Goal: Check status: Check status

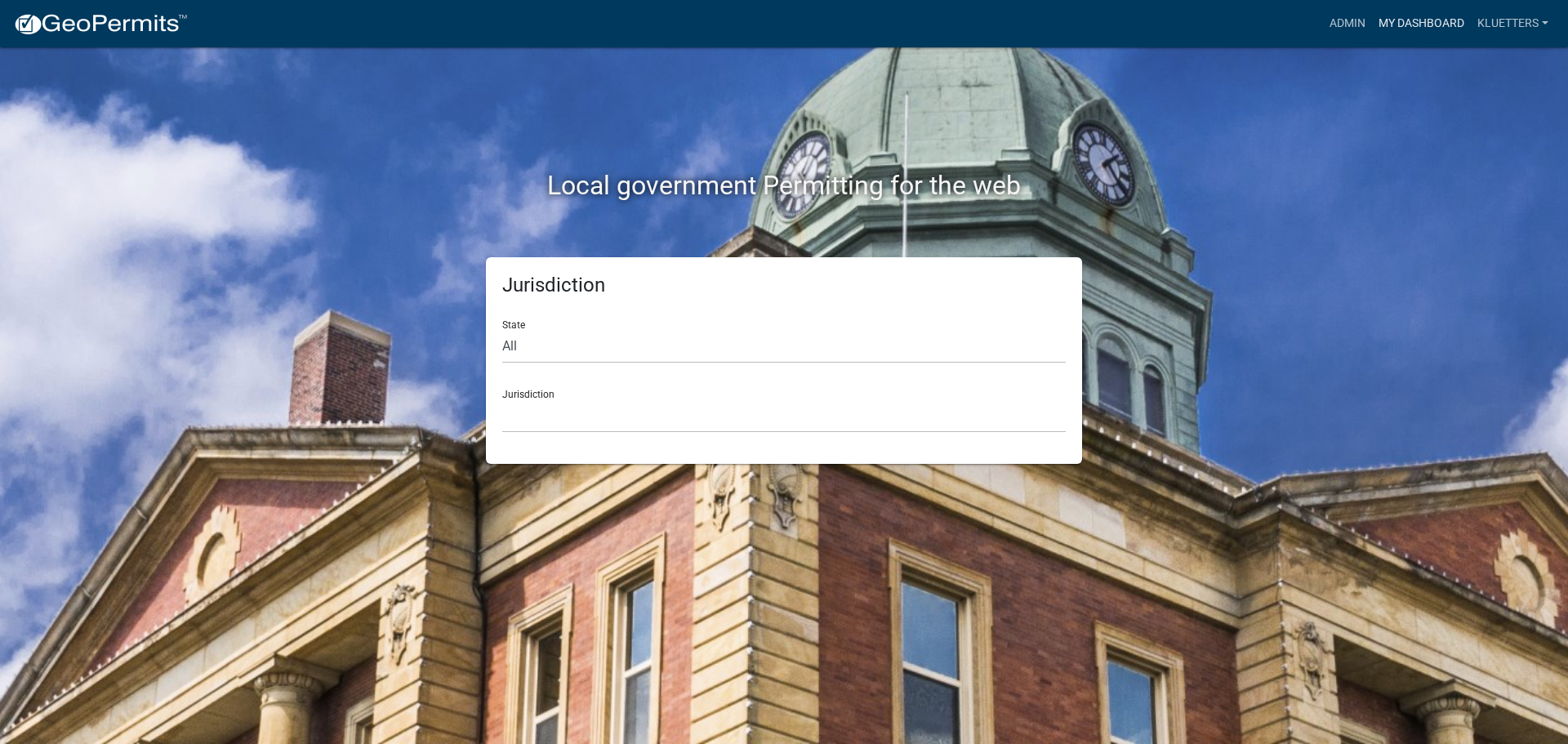
click at [1409, 18] on link "My Dashboard" at bounding box center [1422, 24] width 99 height 32
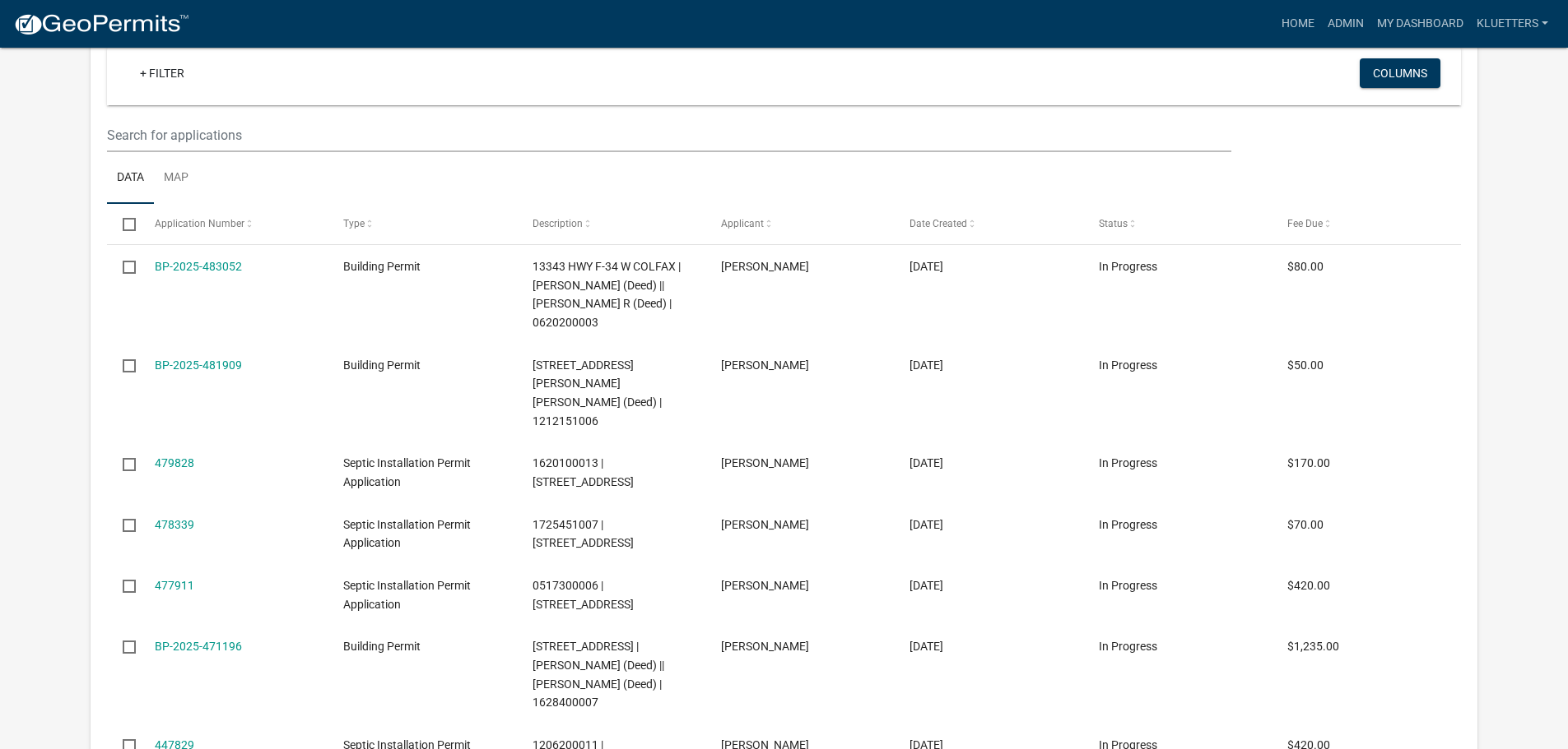
scroll to position [493, 0]
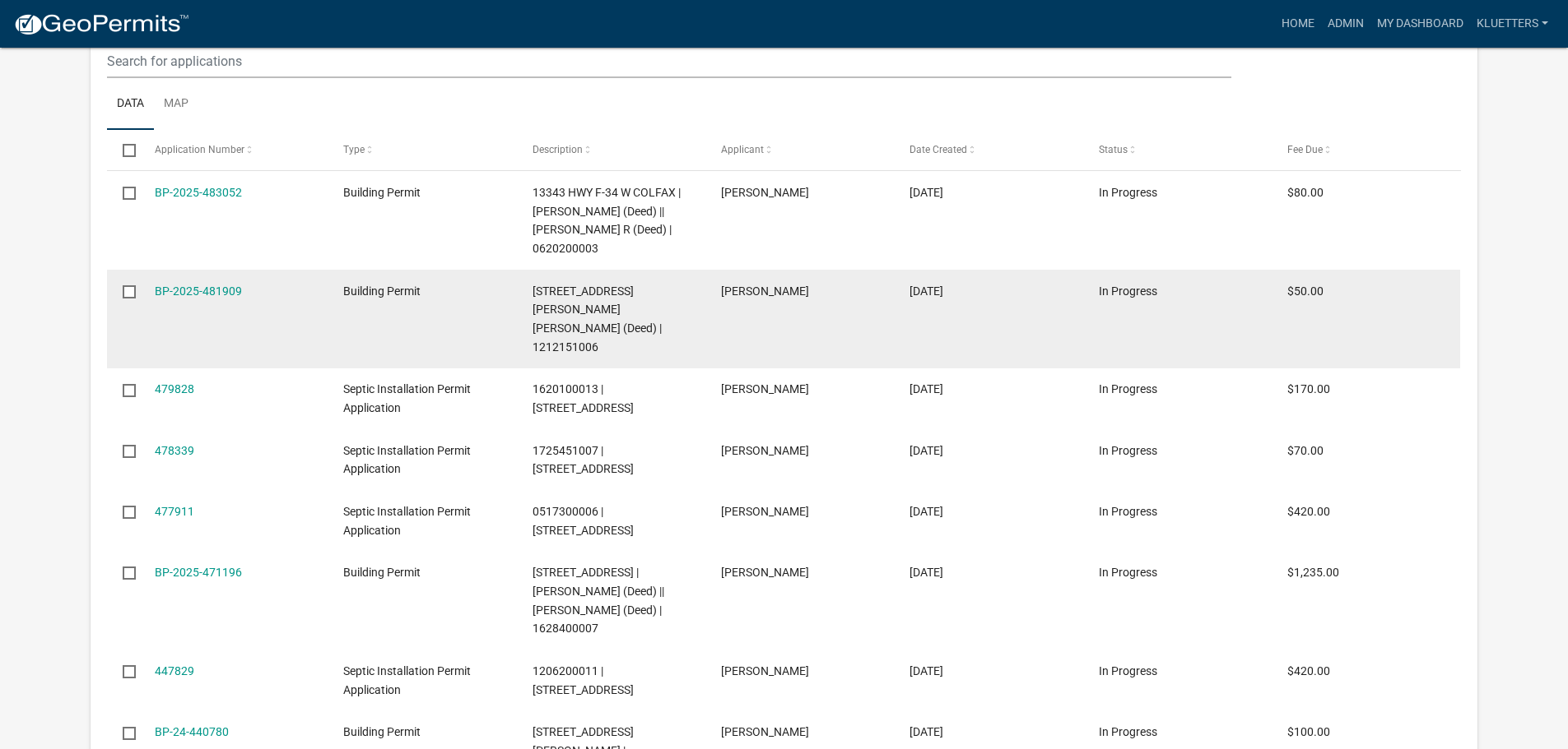
select select "3: 100"
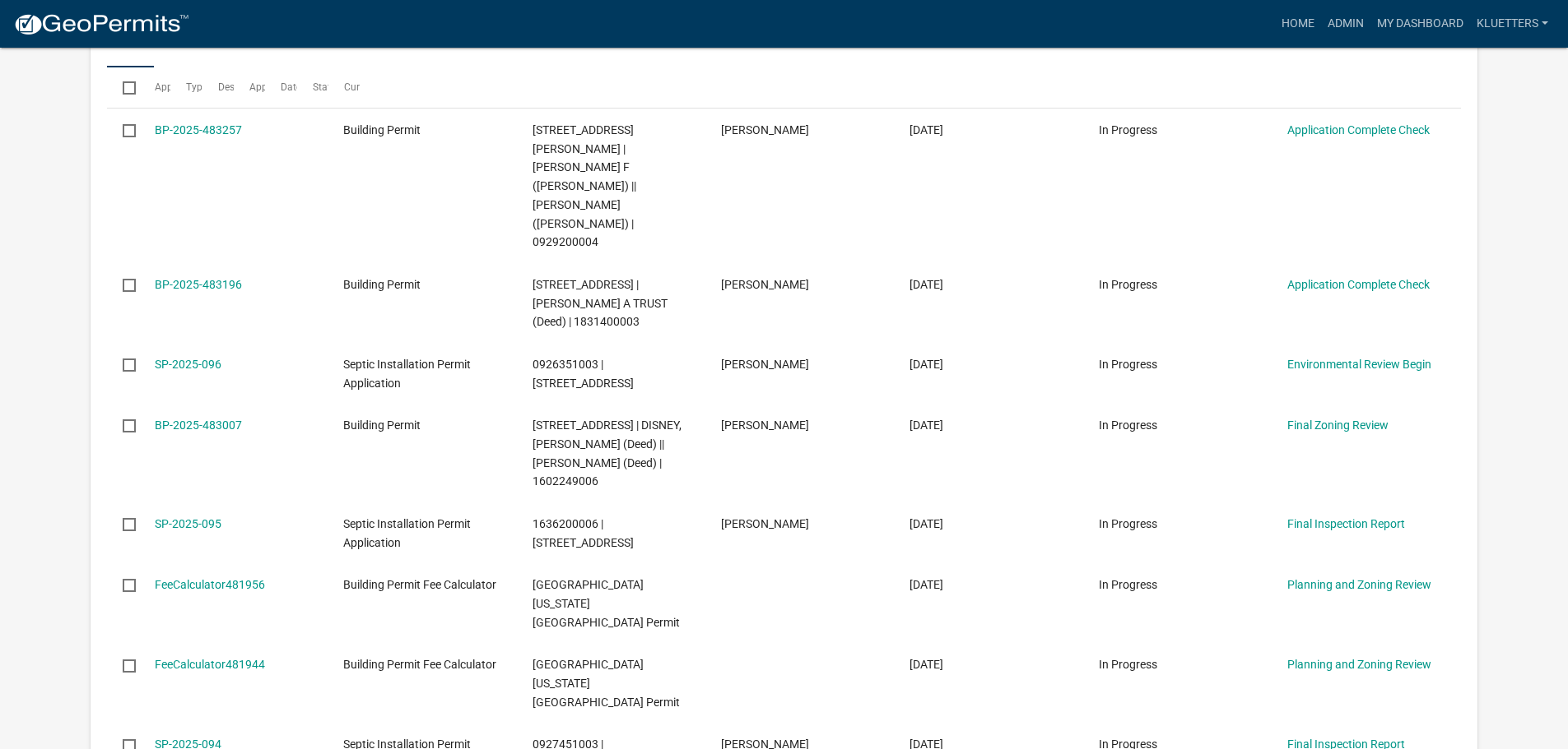
scroll to position [7135, 0]
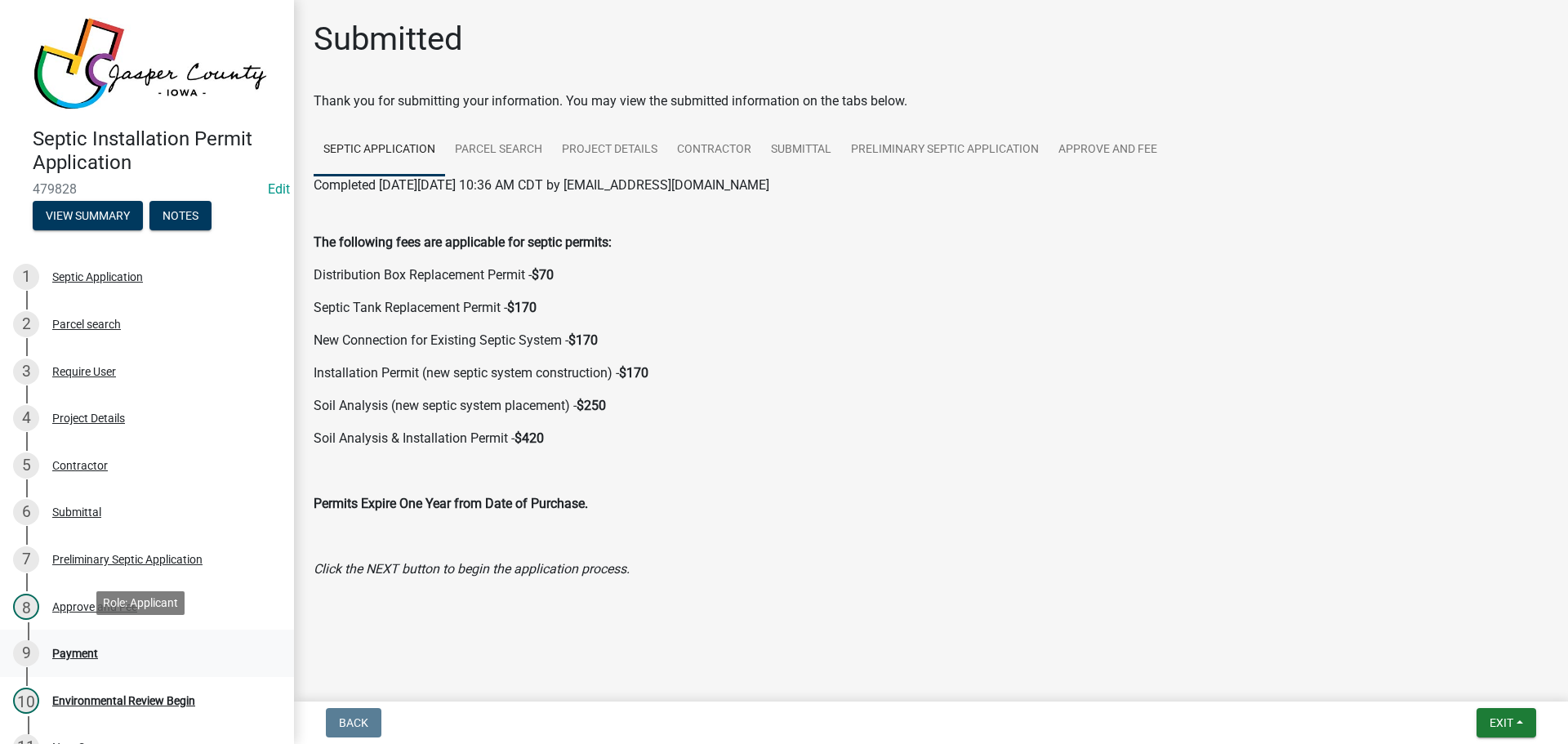
click at [78, 648] on div "Payment" at bounding box center [75, 653] width 46 height 11
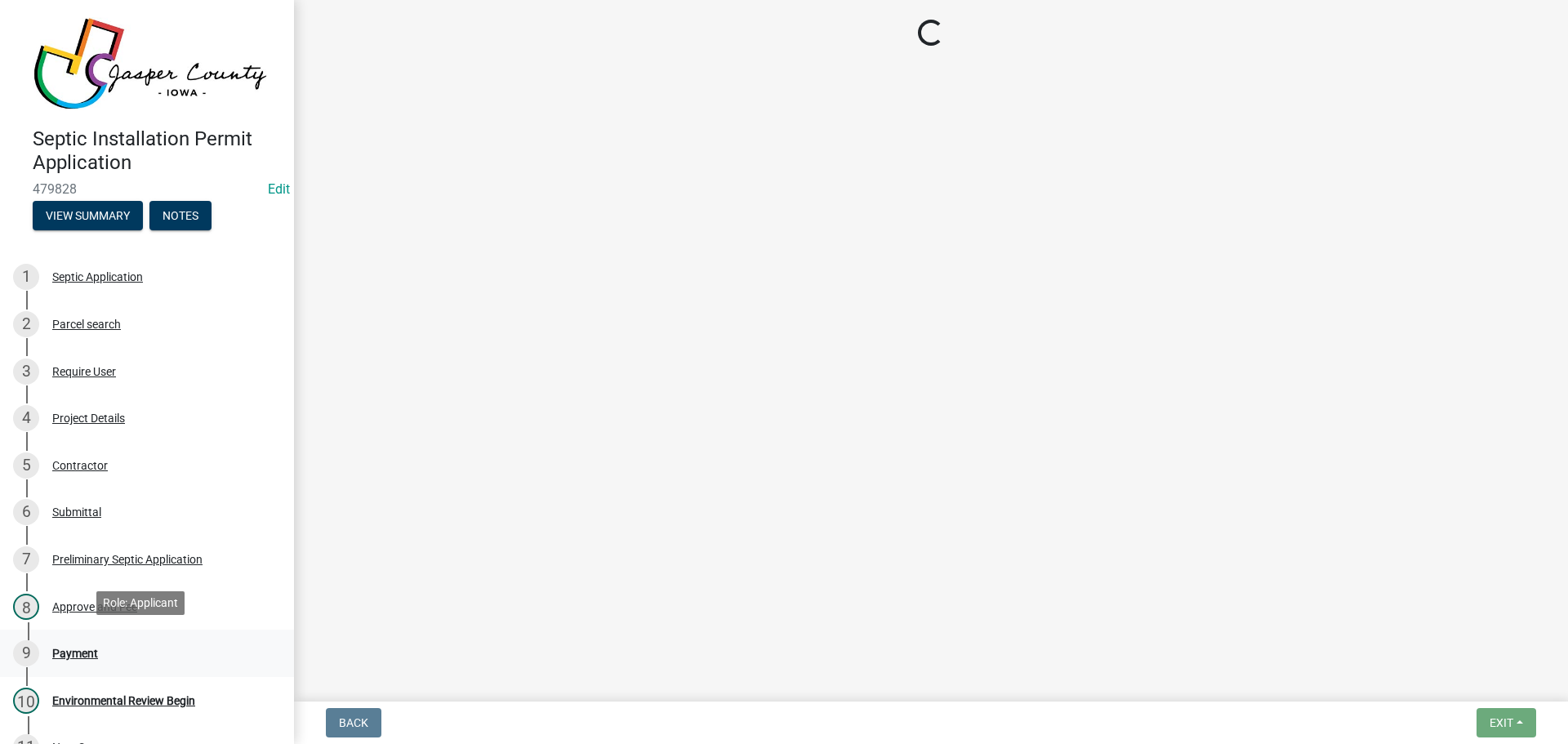
select select "3: 3"
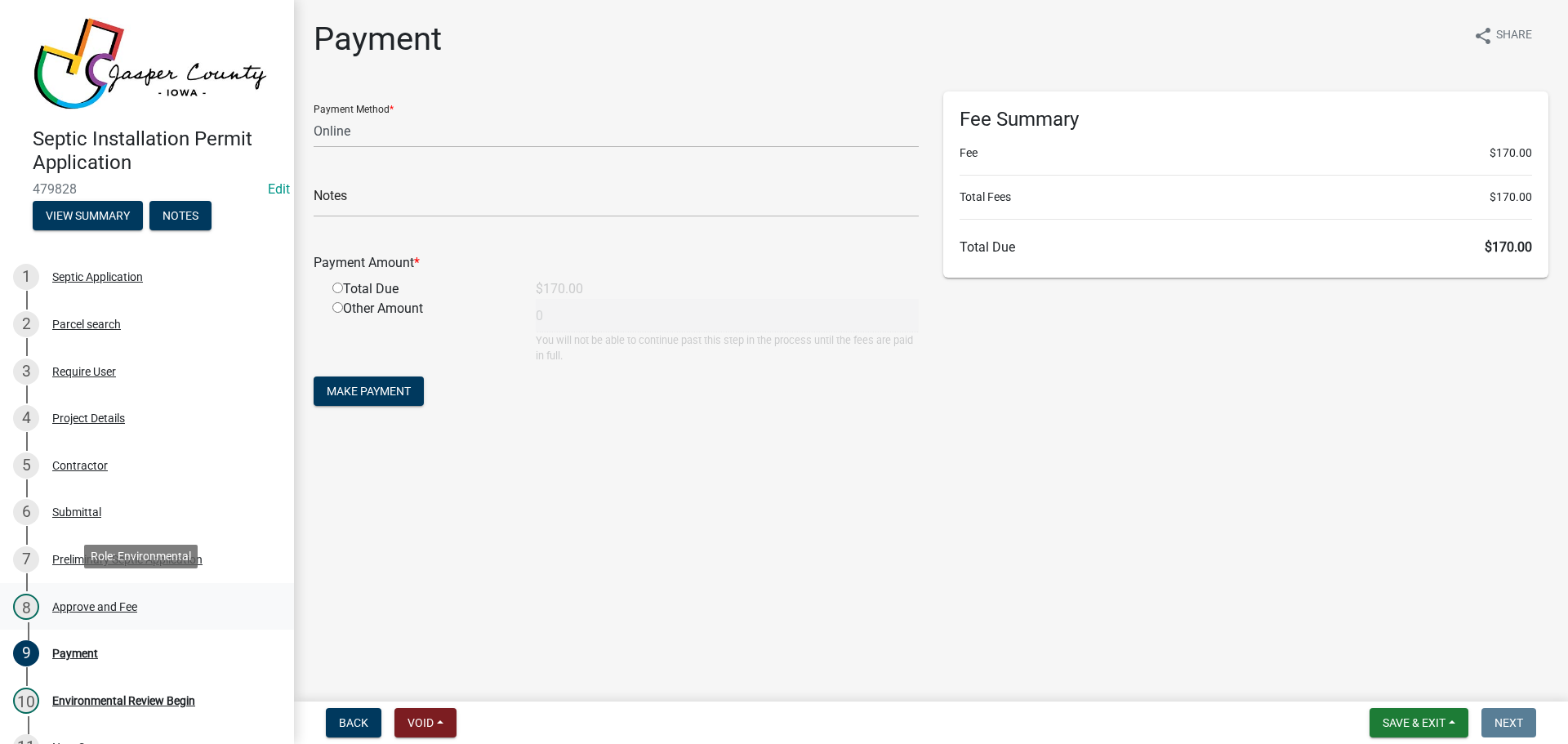
click at [96, 604] on div "Approve and Fee" at bounding box center [95, 607] width 85 height 11
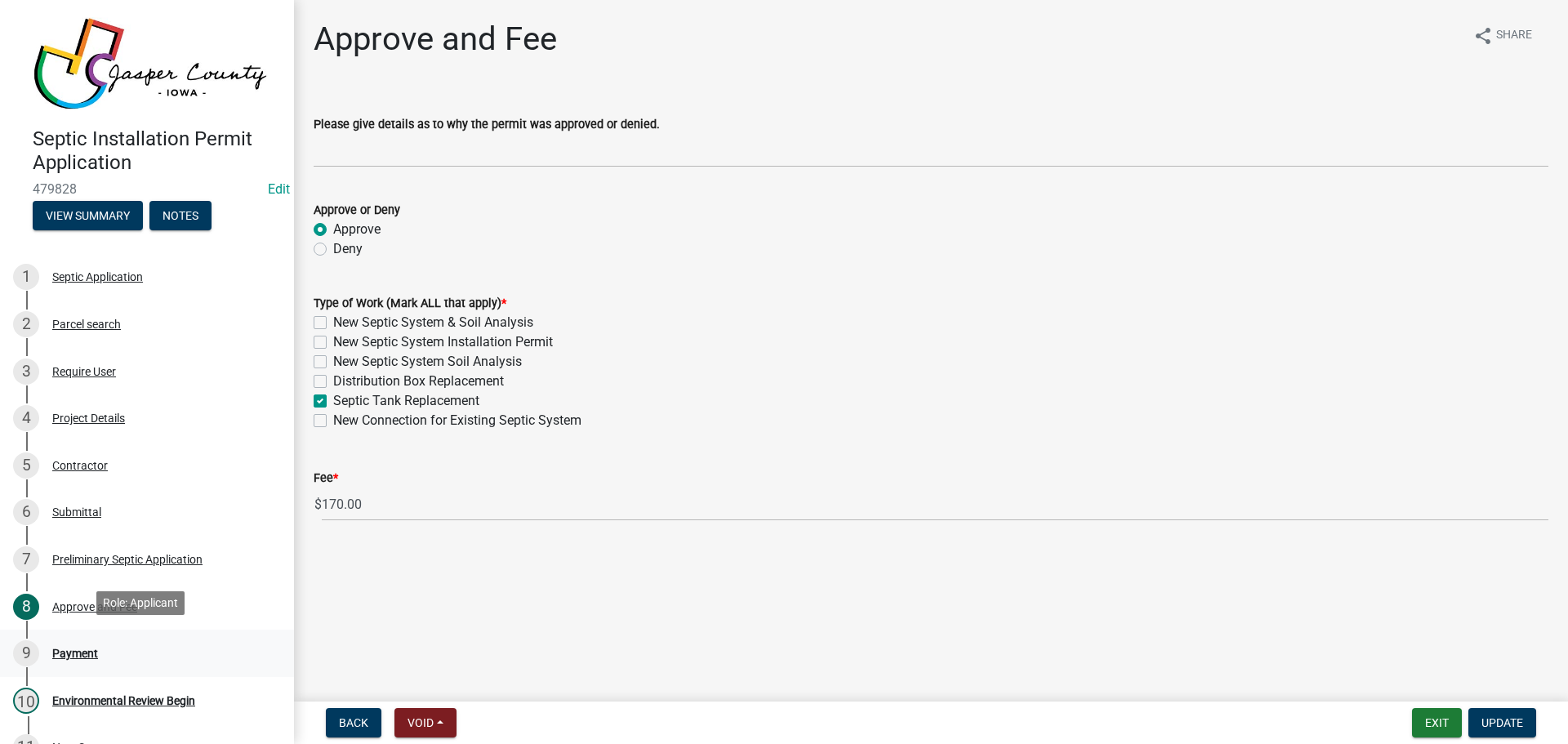
click at [79, 648] on div "Payment" at bounding box center [75, 653] width 46 height 11
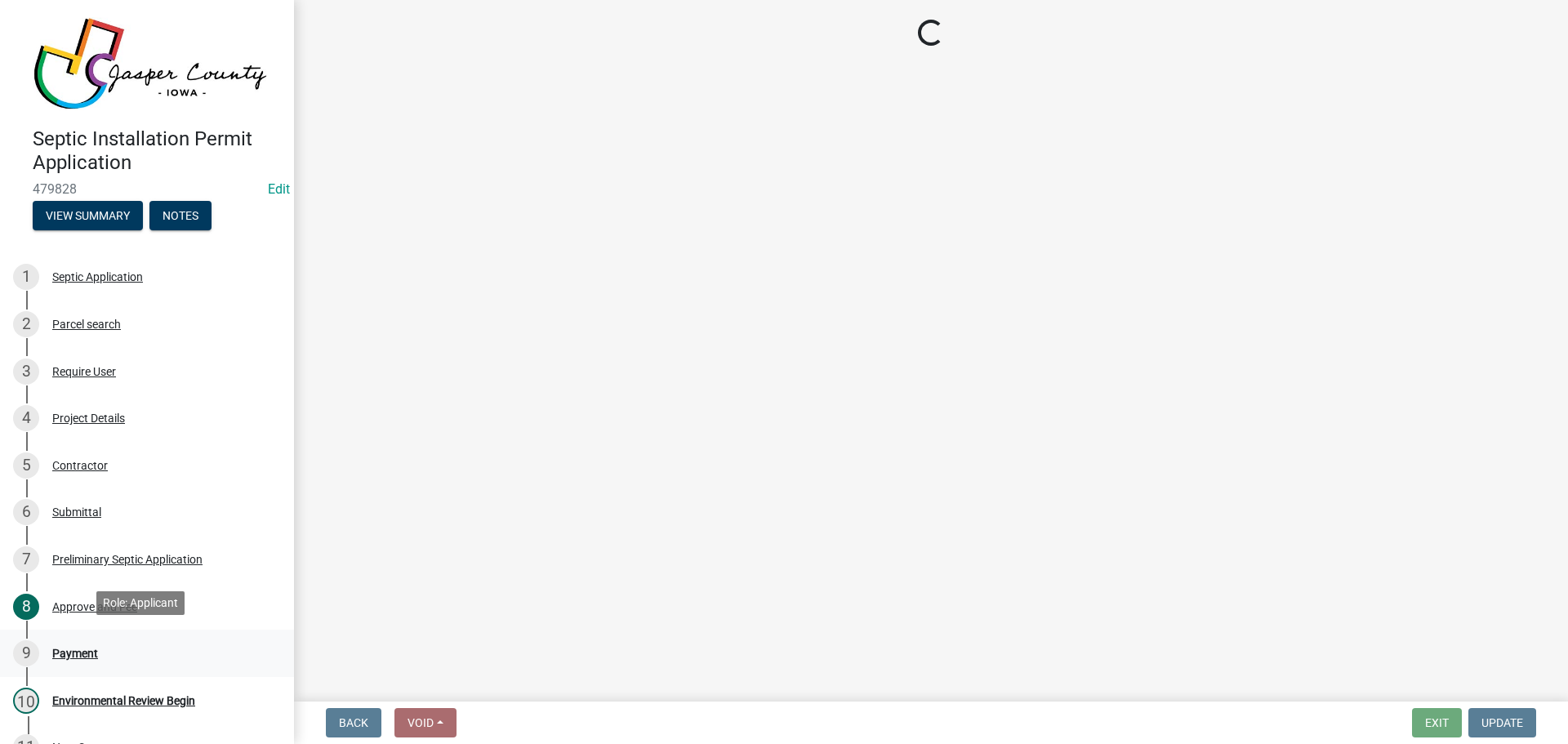
select select "3: 3"
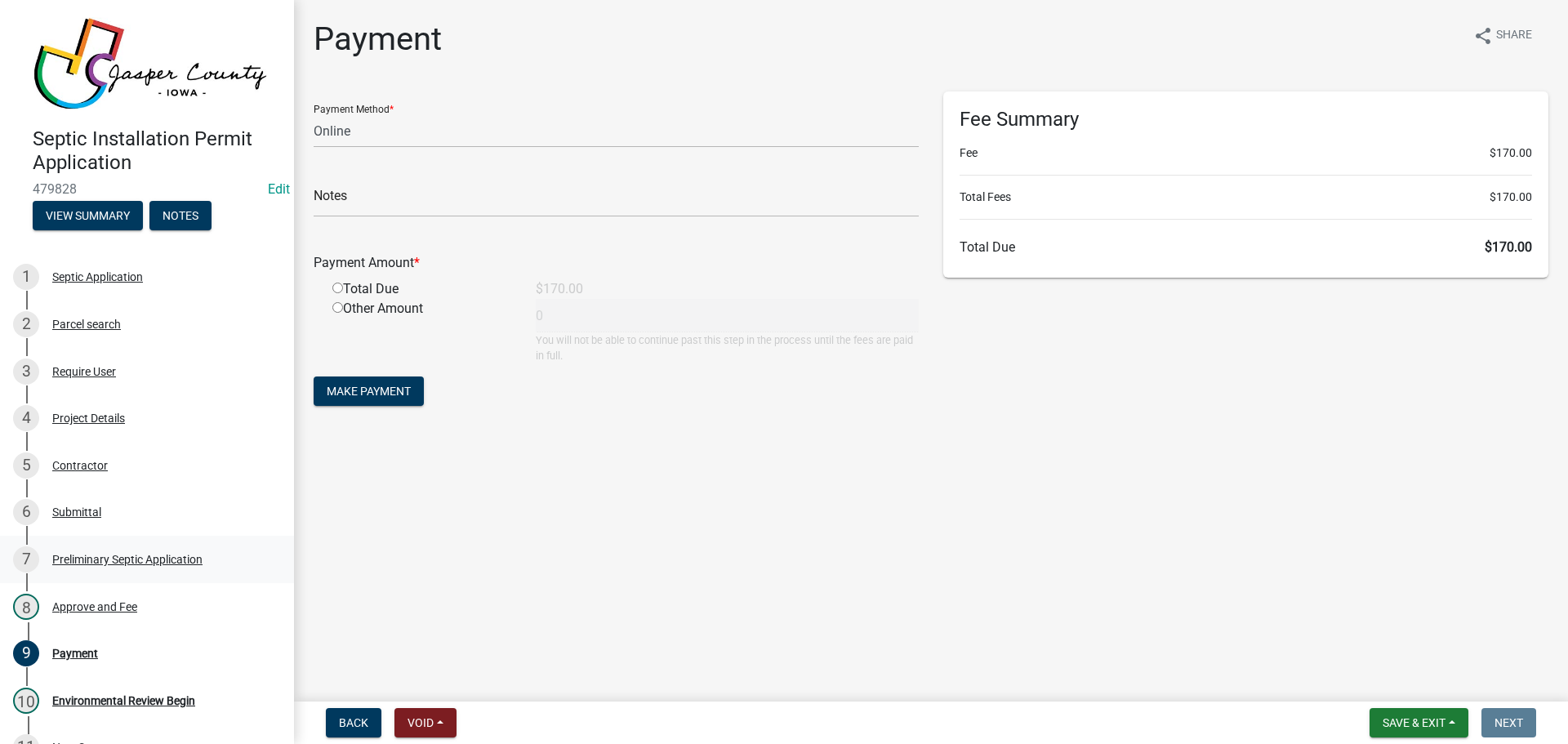
click at [101, 557] on div "Preliminary Septic Application" at bounding box center [127, 560] width 150 height 11
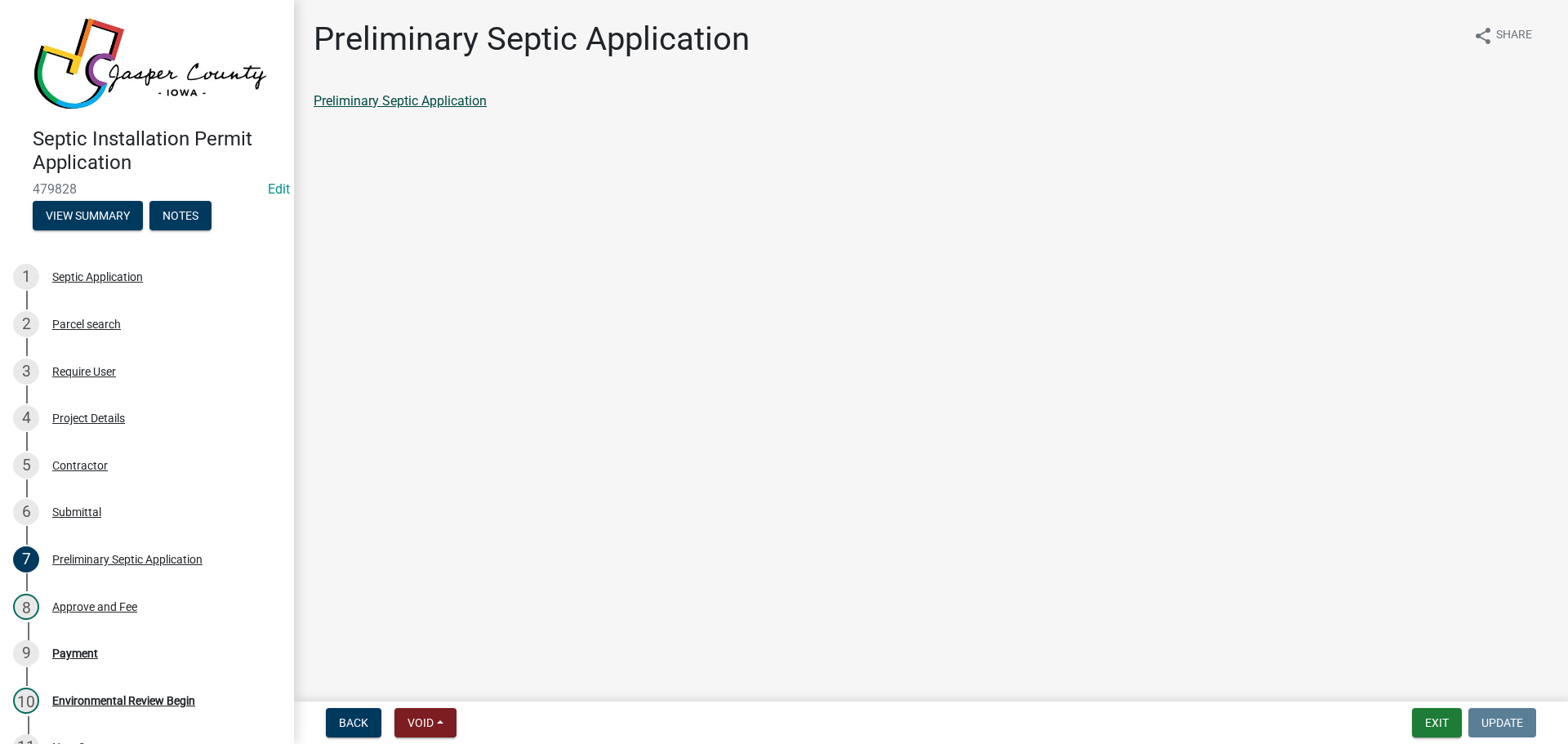
click at [445, 102] on link "Preliminary Septic Application" at bounding box center [399, 101] width 173 height 15
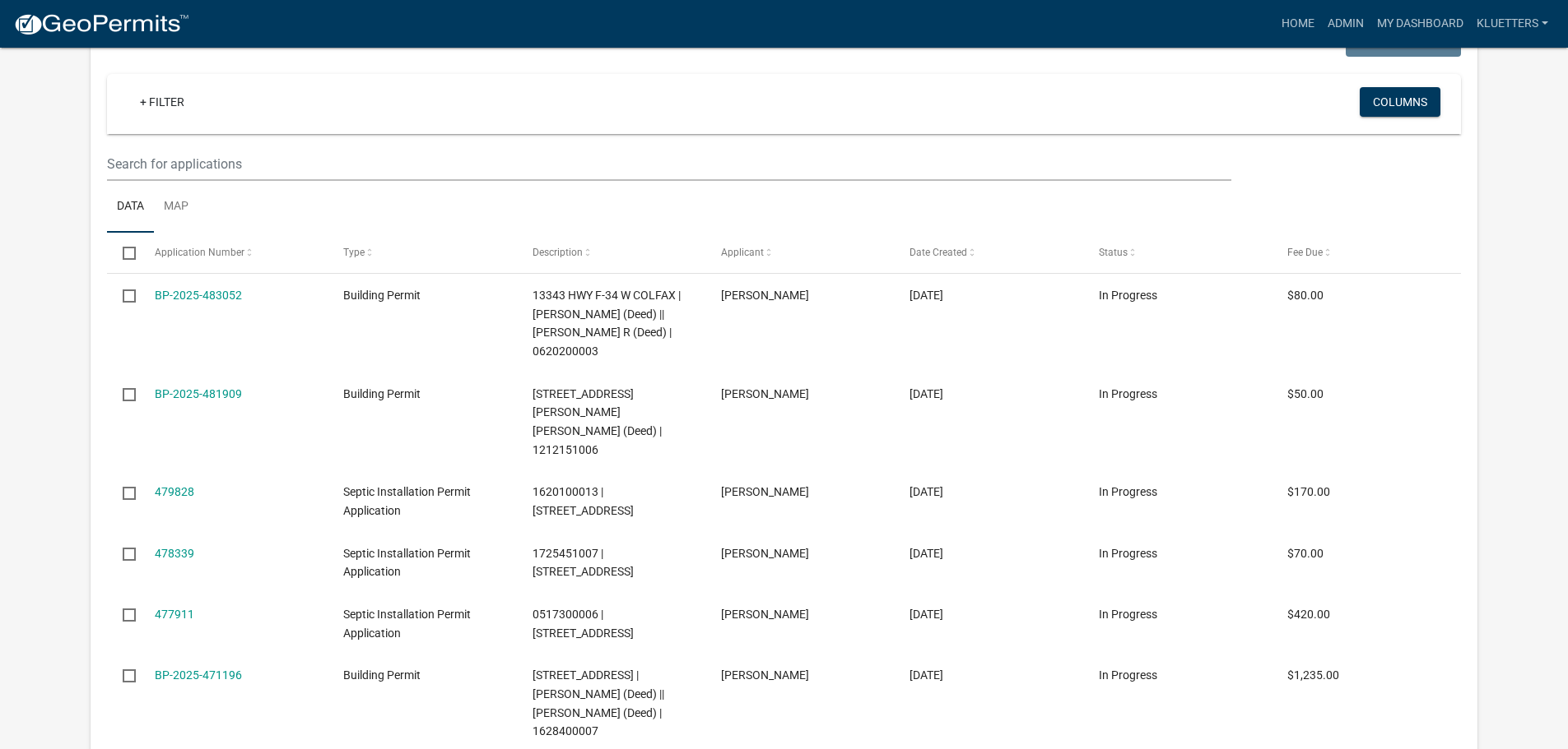
scroll to position [412, 0]
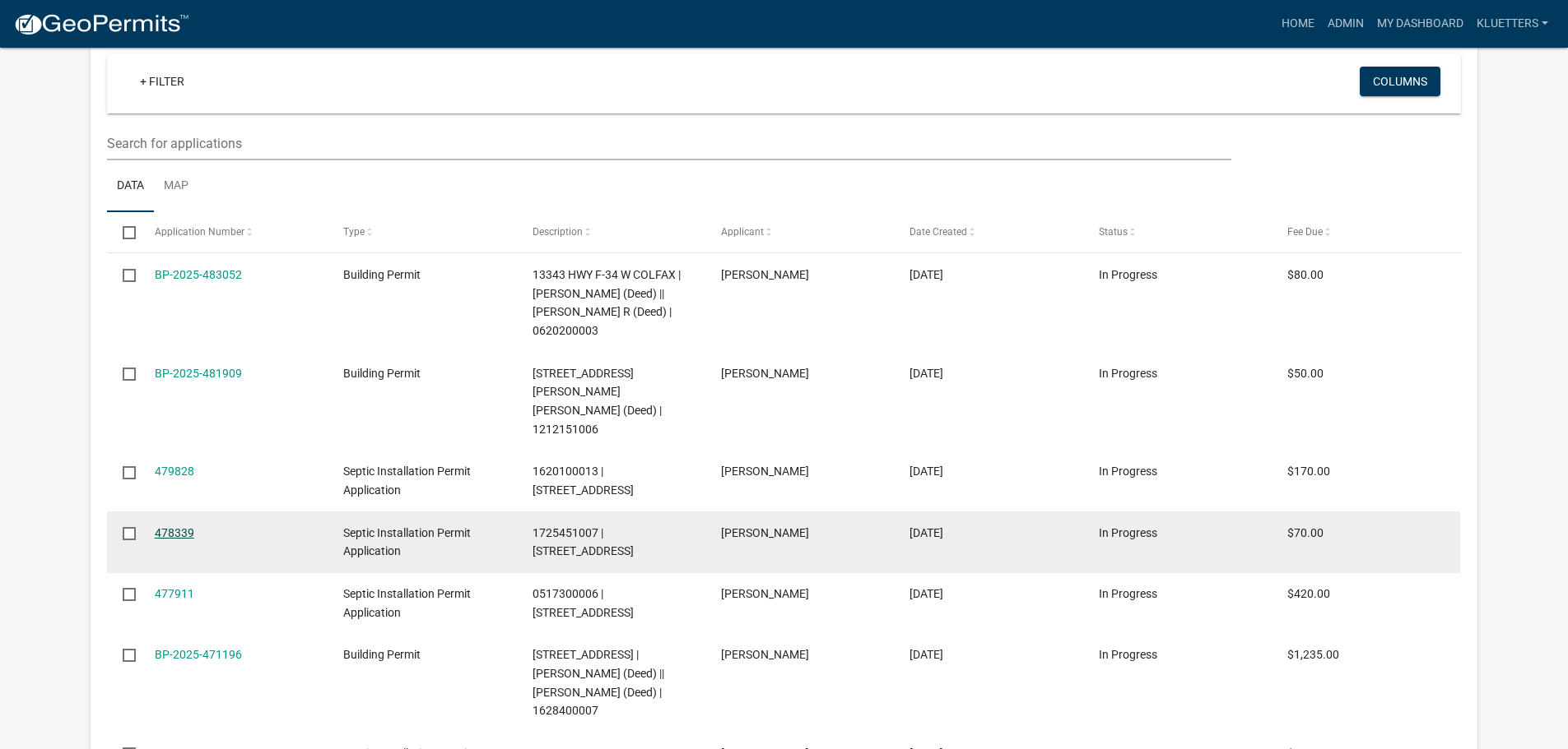
click at [179, 526] on link "478339" at bounding box center [174, 533] width 39 height 13
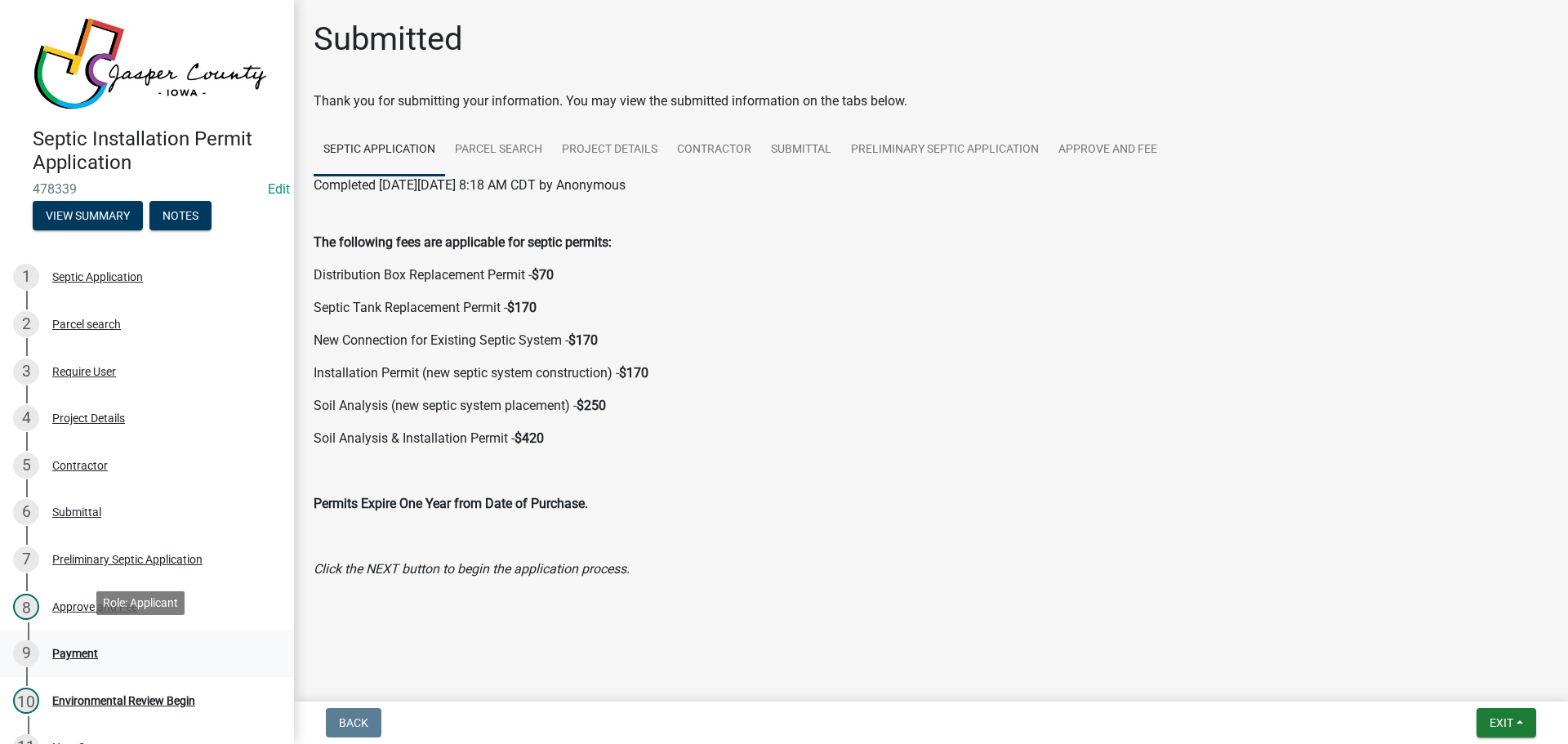
click at [79, 649] on div "Payment" at bounding box center [75, 653] width 46 height 11
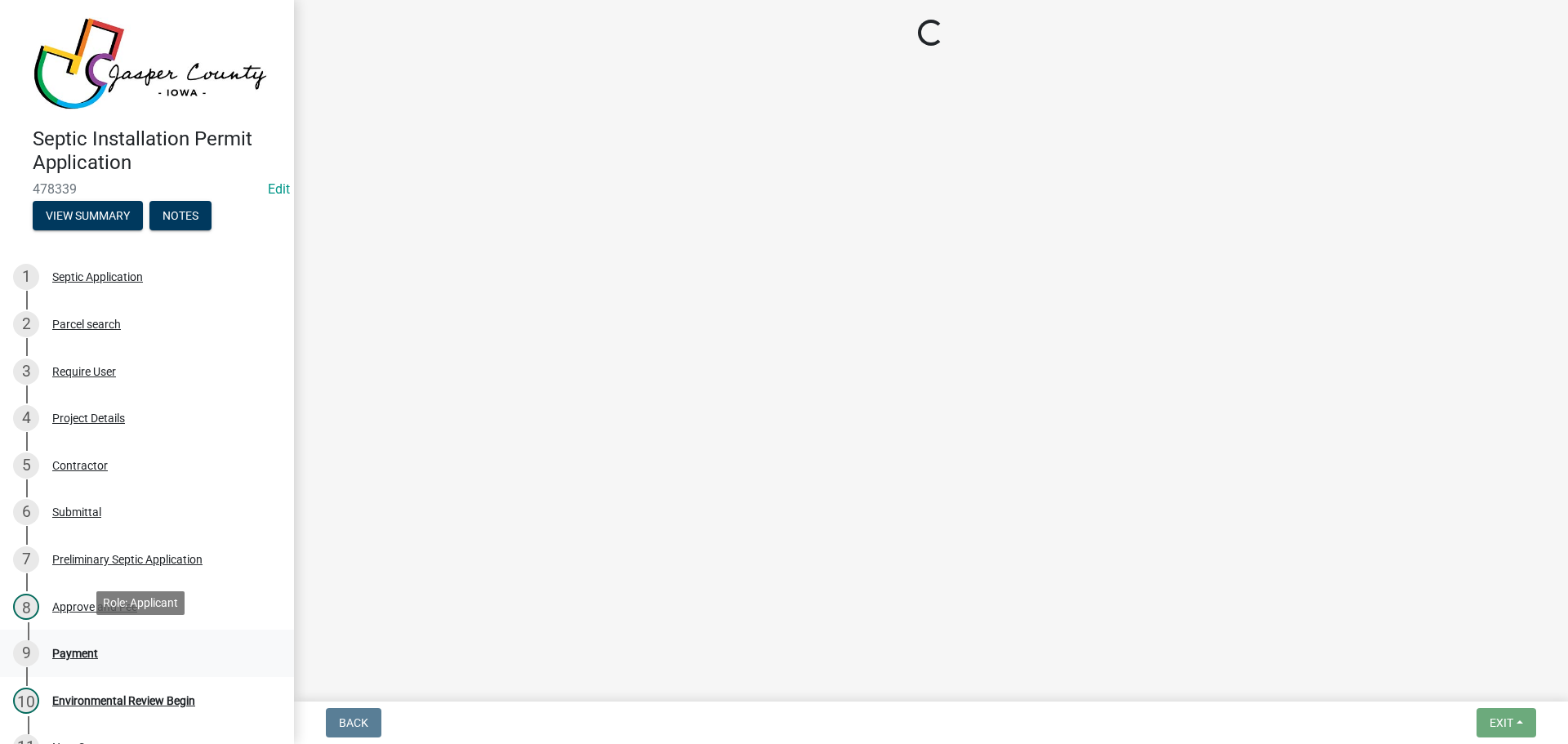
select select "3: 3"
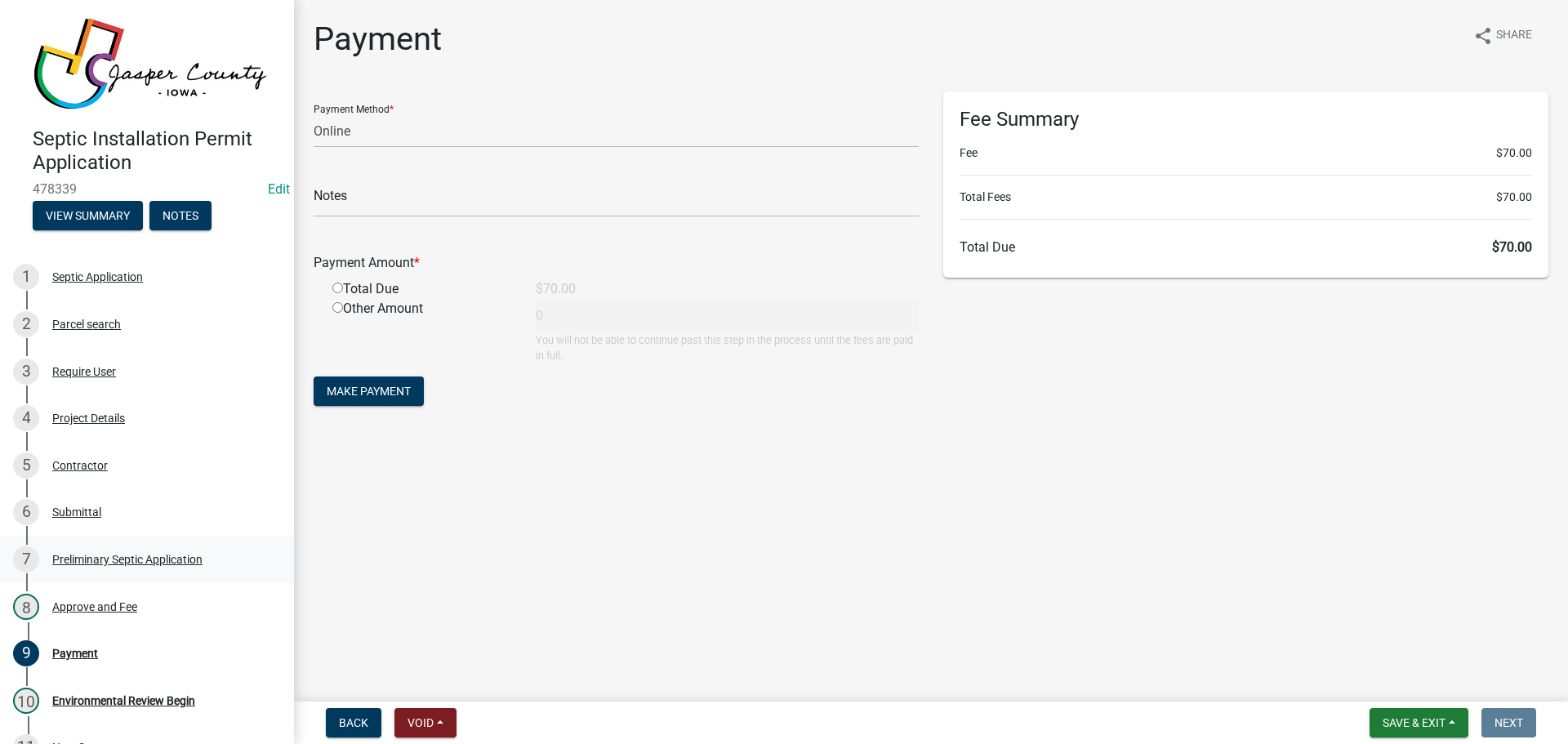
click at [95, 554] on div "Preliminary Septic Application" at bounding box center [127, 560] width 150 height 11
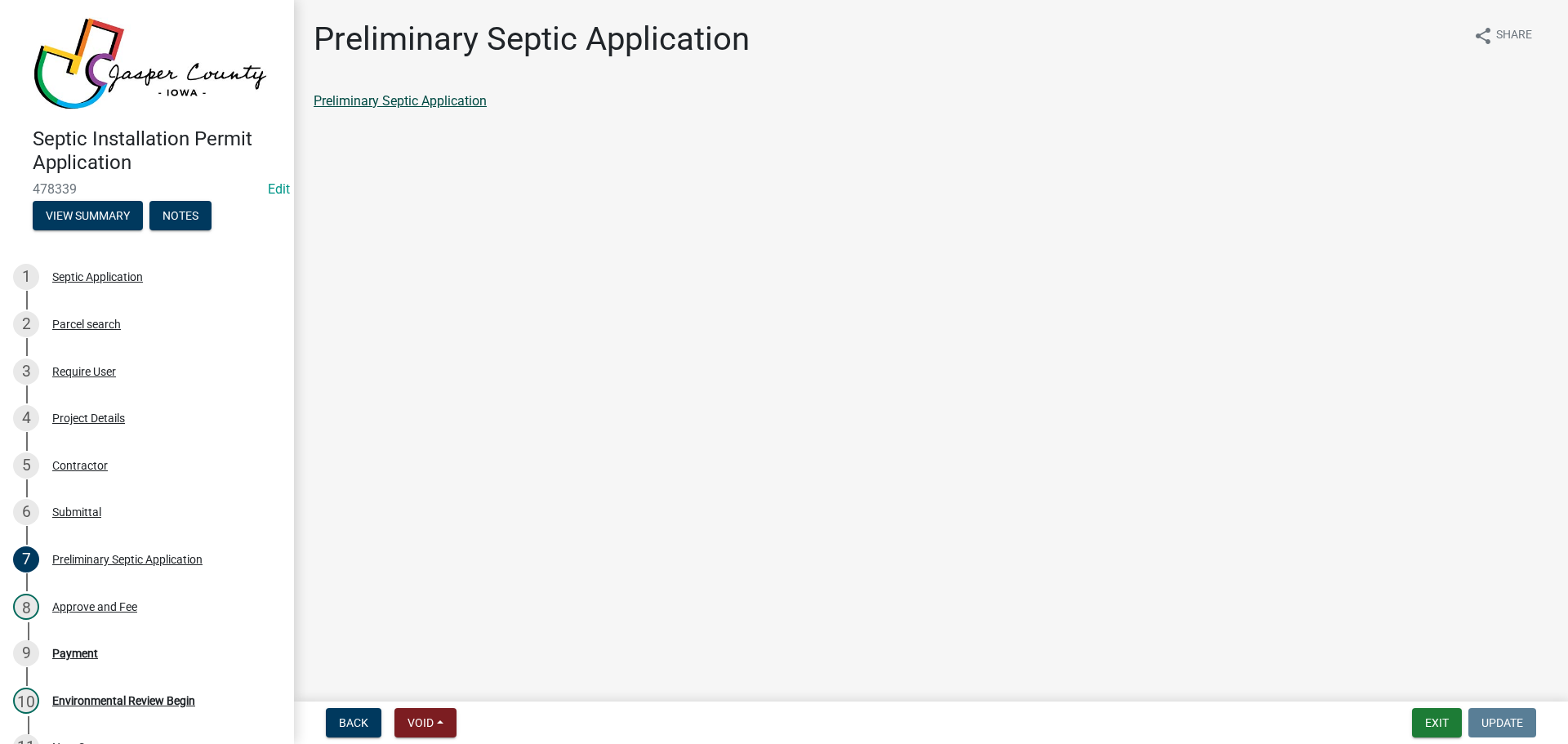
click at [348, 98] on link "Preliminary Septic Application" at bounding box center [399, 101] width 173 height 15
click at [100, 602] on div "Approve and Fee" at bounding box center [95, 607] width 85 height 11
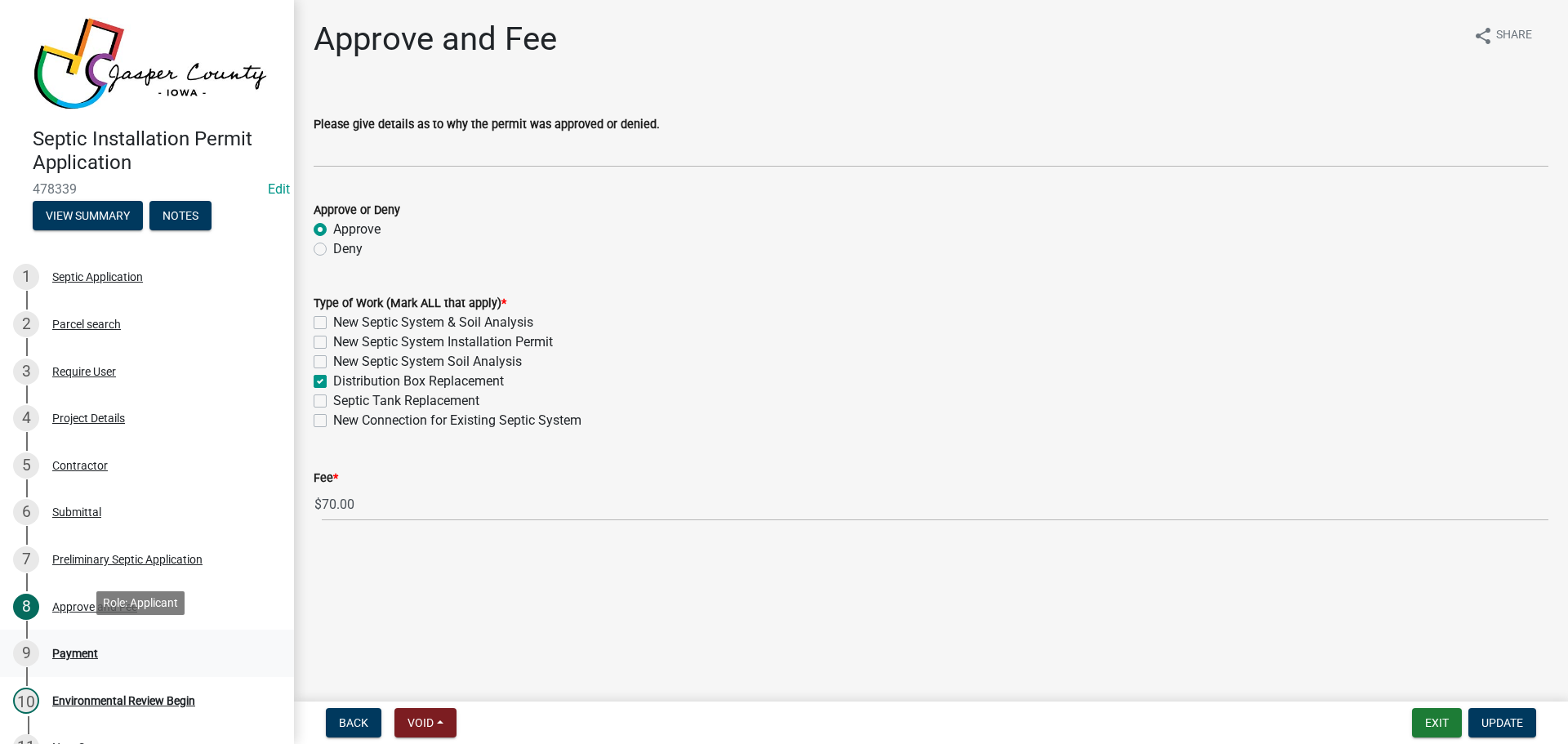
click at [69, 650] on div "Payment" at bounding box center [75, 653] width 46 height 11
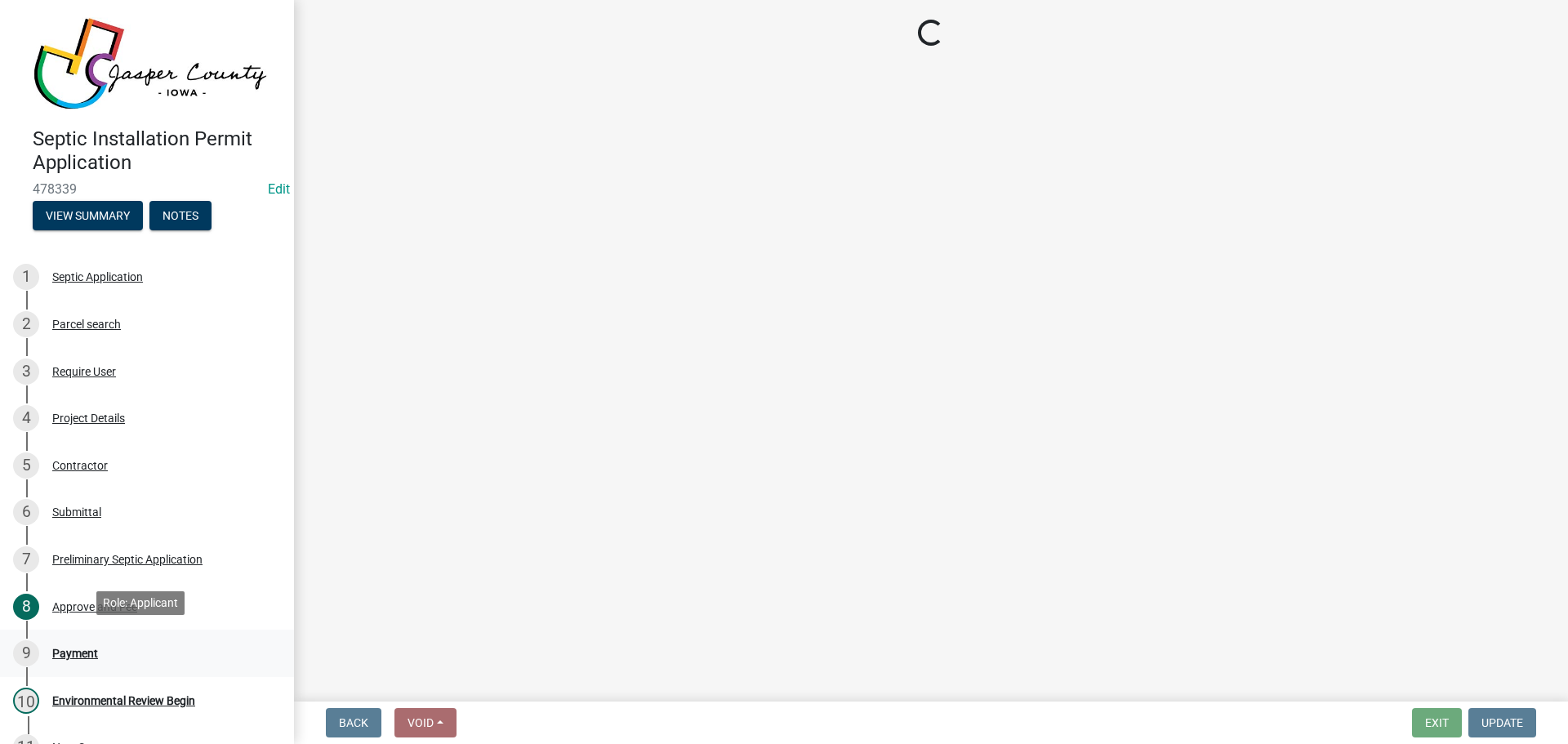
select select "3: 3"
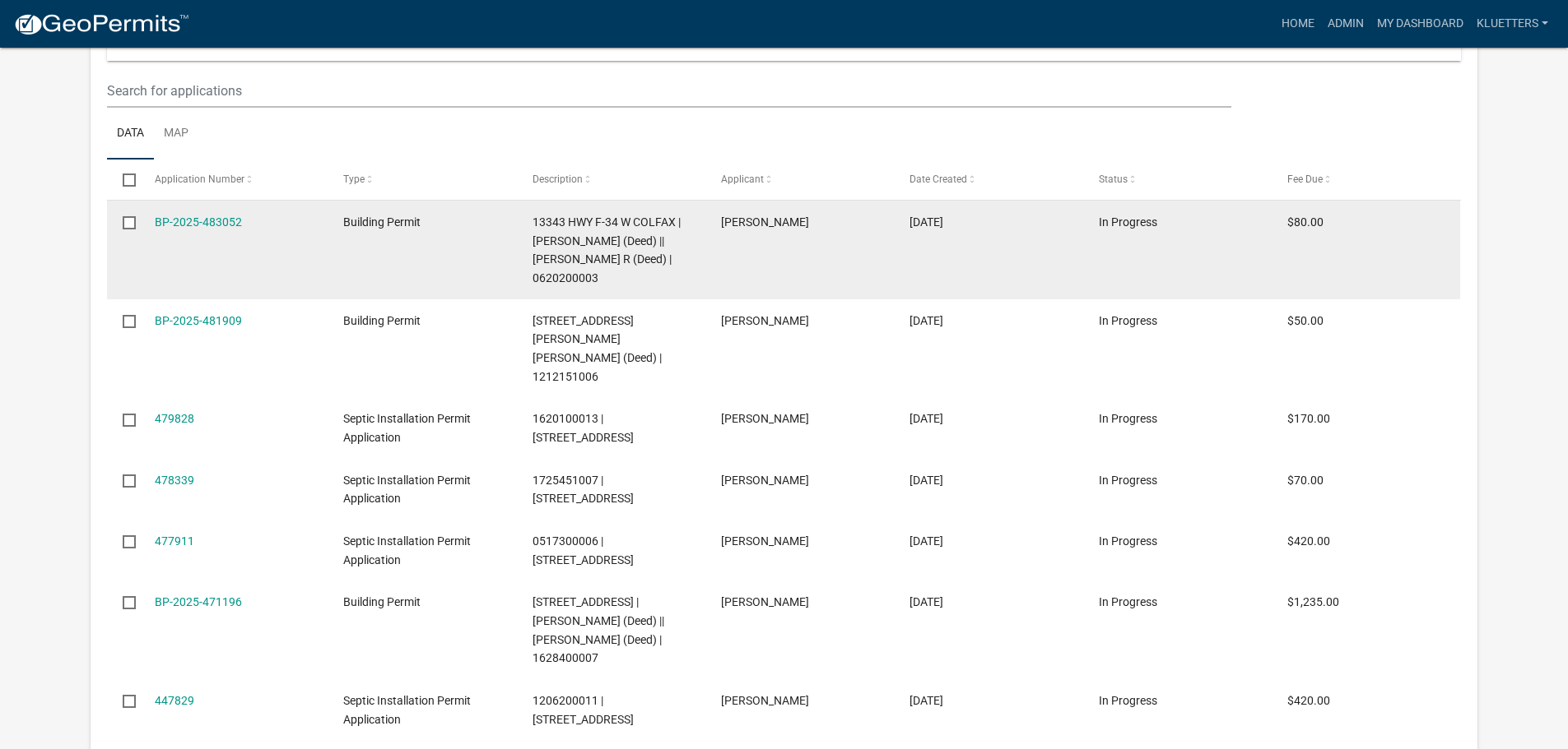
scroll to position [493, 0]
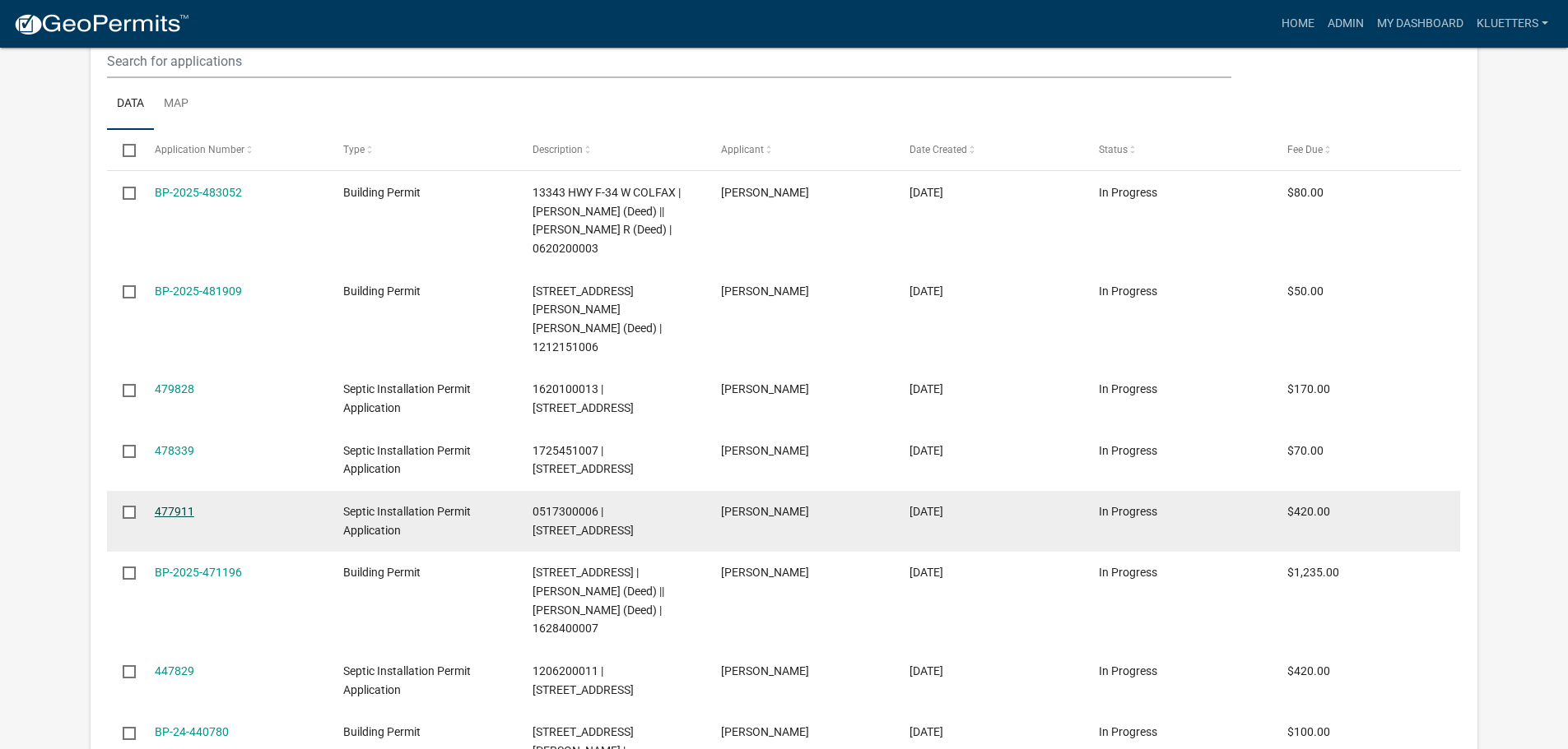
click at [169, 505] on link "477911" at bounding box center [174, 512] width 39 height 13
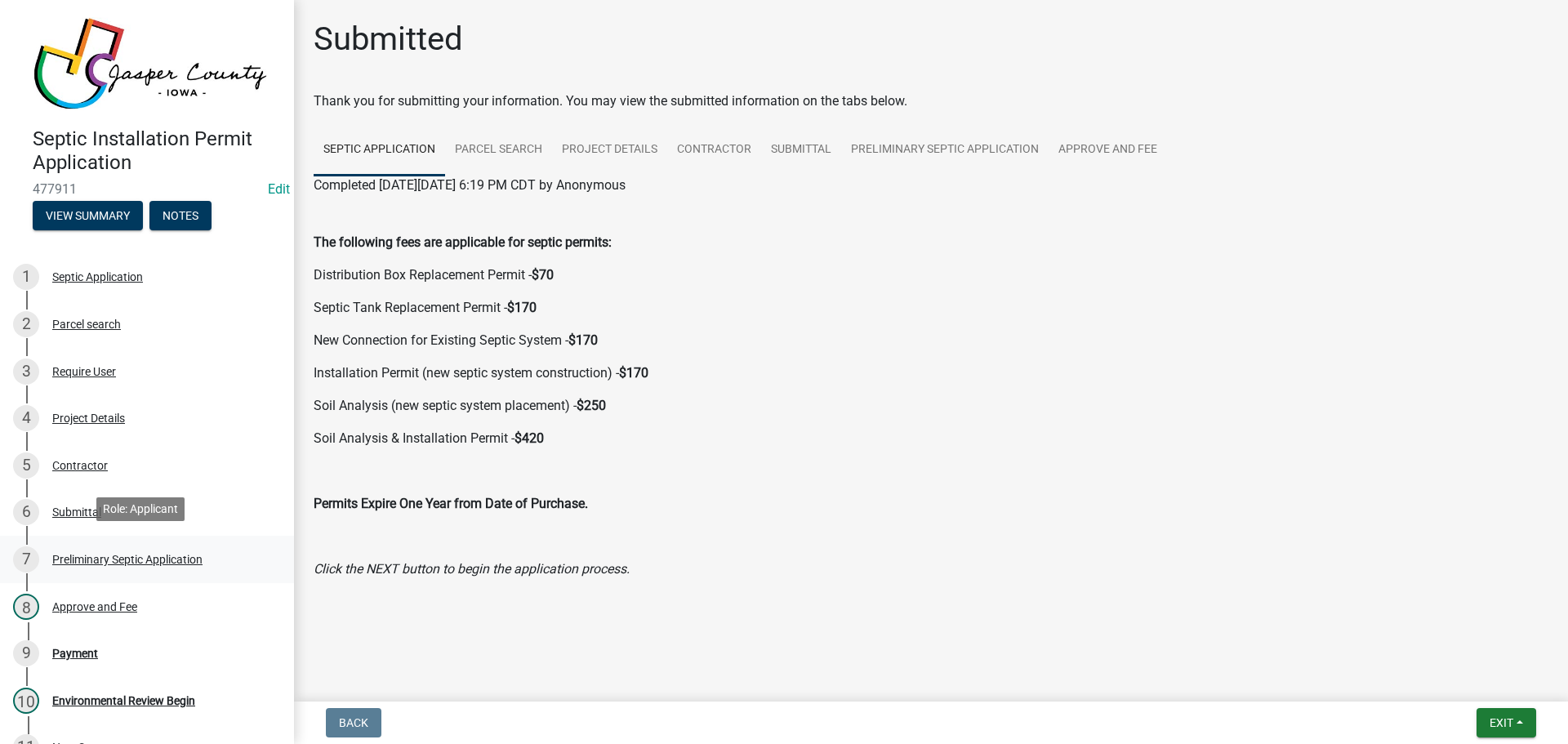
click at [96, 554] on div "Preliminary Septic Application" at bounding box center [127, 560] width 150 height 11
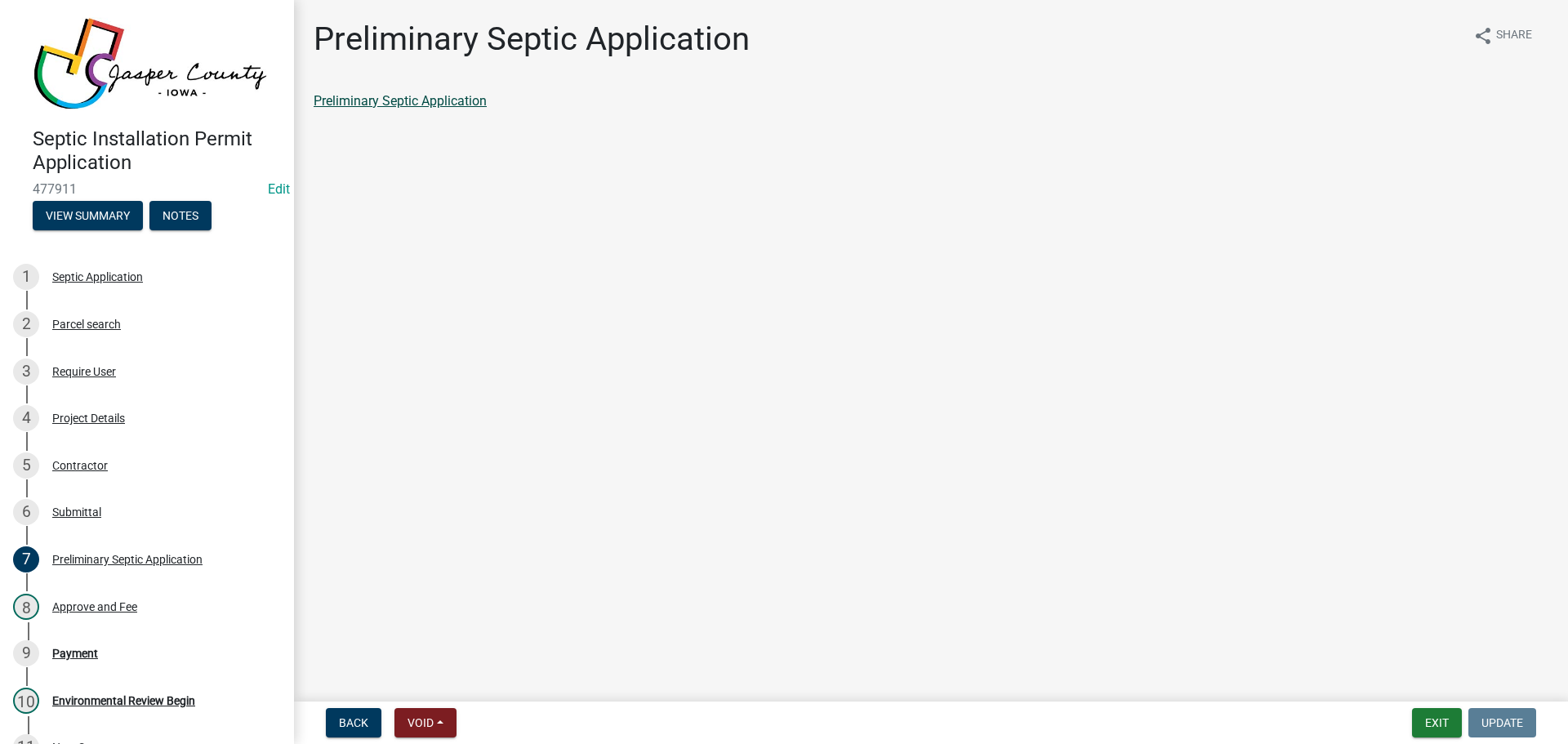
click at [378, 99] on link "Preliminary Septic Application" at bounding box center [399, 101] width 173 height 15
